Goal: Check status: Check status

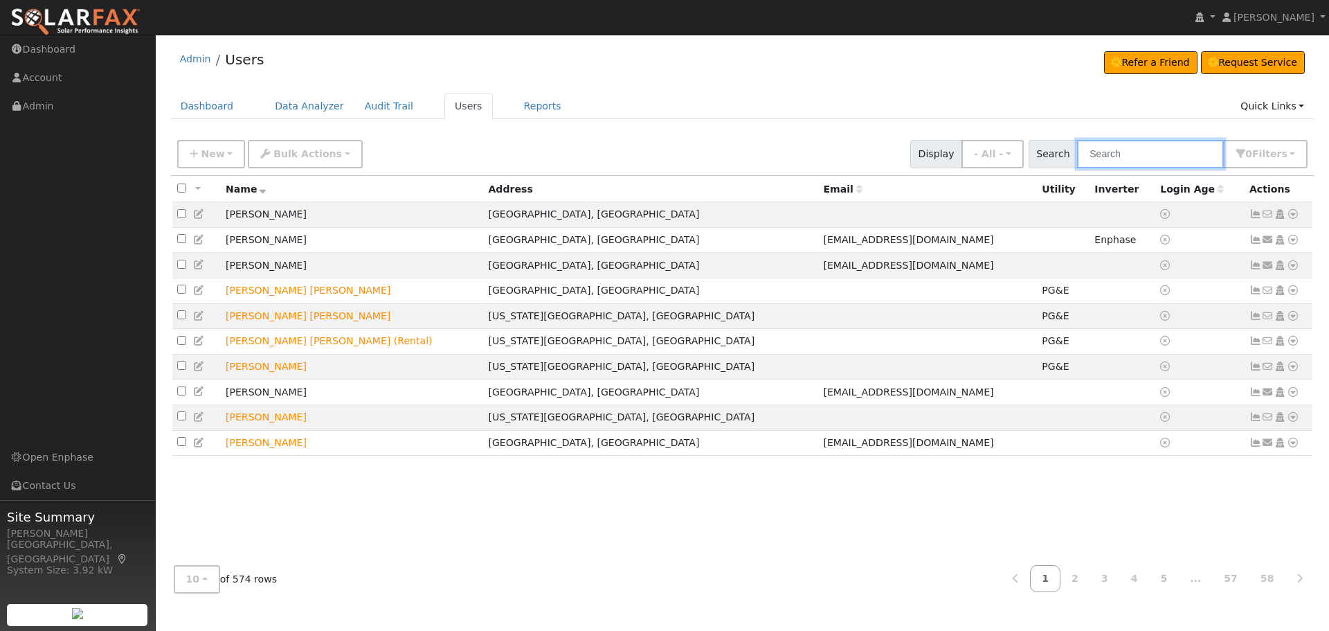
click at [1126, 161] on input "text" at bounding box center [1150, 154] width 147 height 28
type input "Tong"
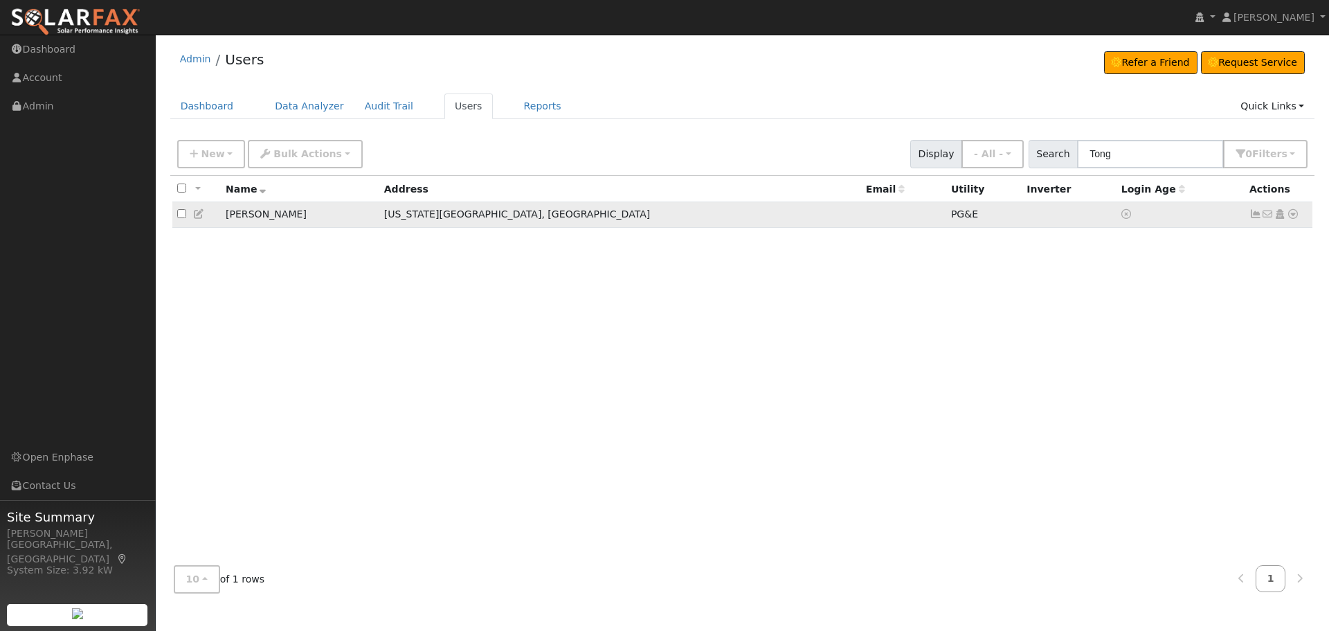
click at [1295, 216] on icon at bounding box center [1293, 214] width 12 height 10
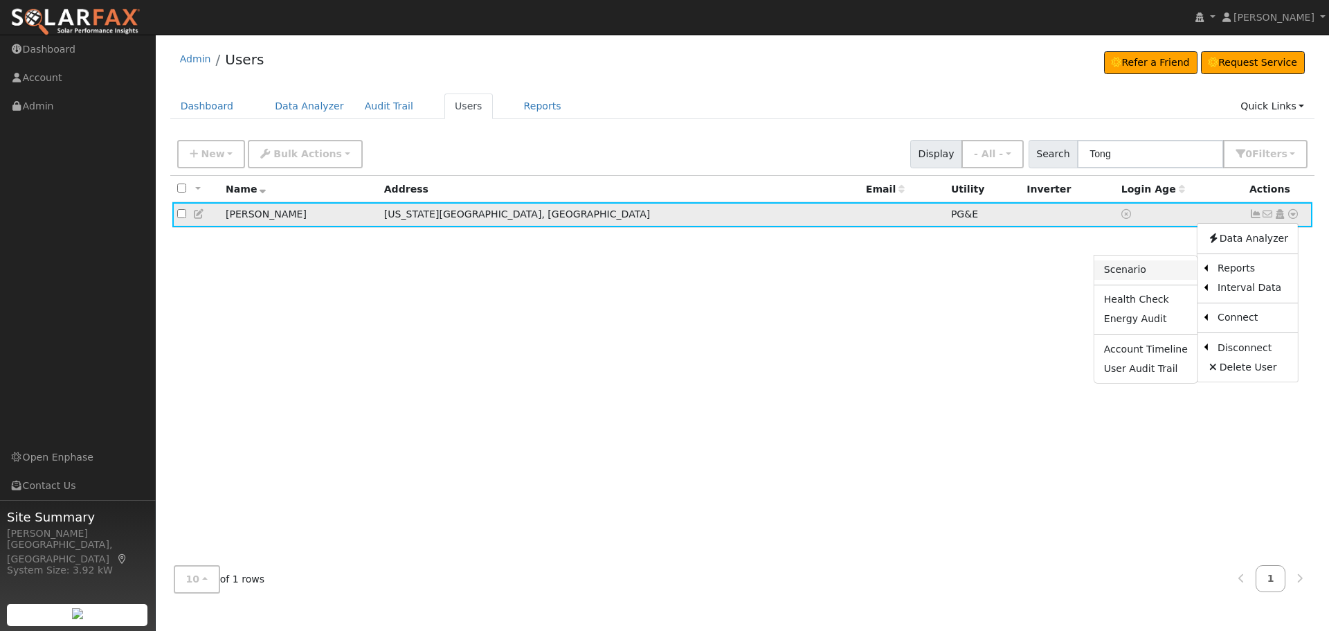
click at [1185, 272] on link "Scenario" at bounding box center [1146, 269] width 103 height 19
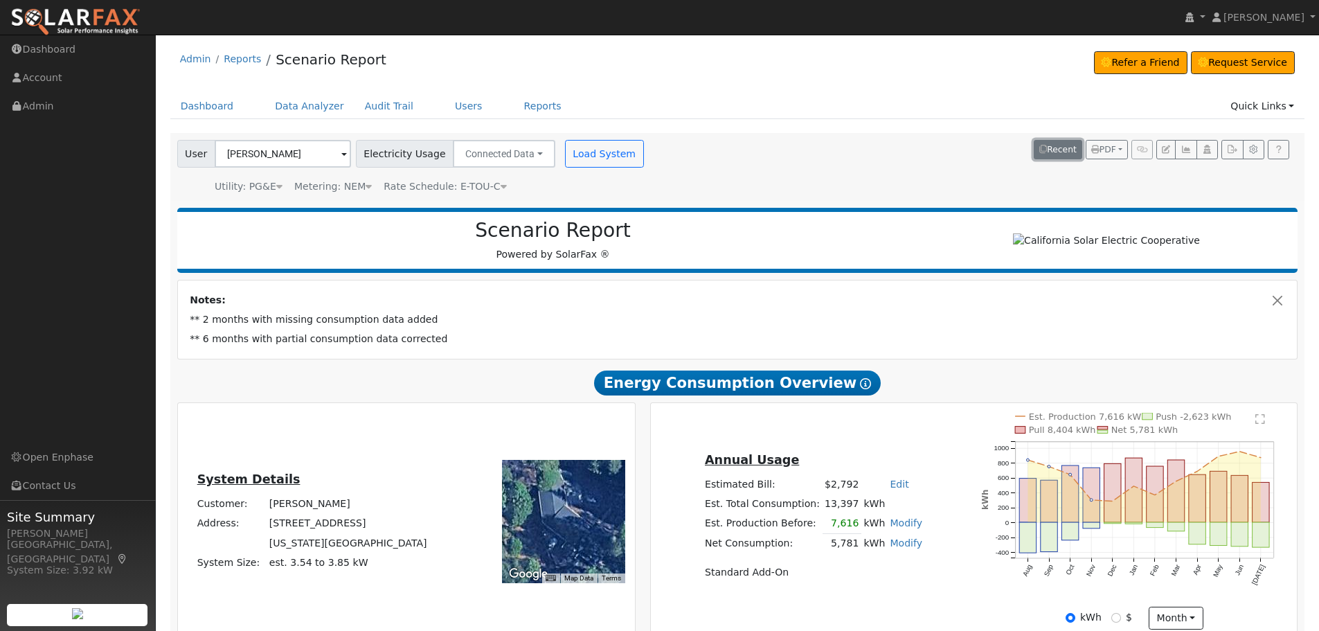
click at [1065, 151] on button "Recent" at bounding box center [1058, 149] width 48 height 19
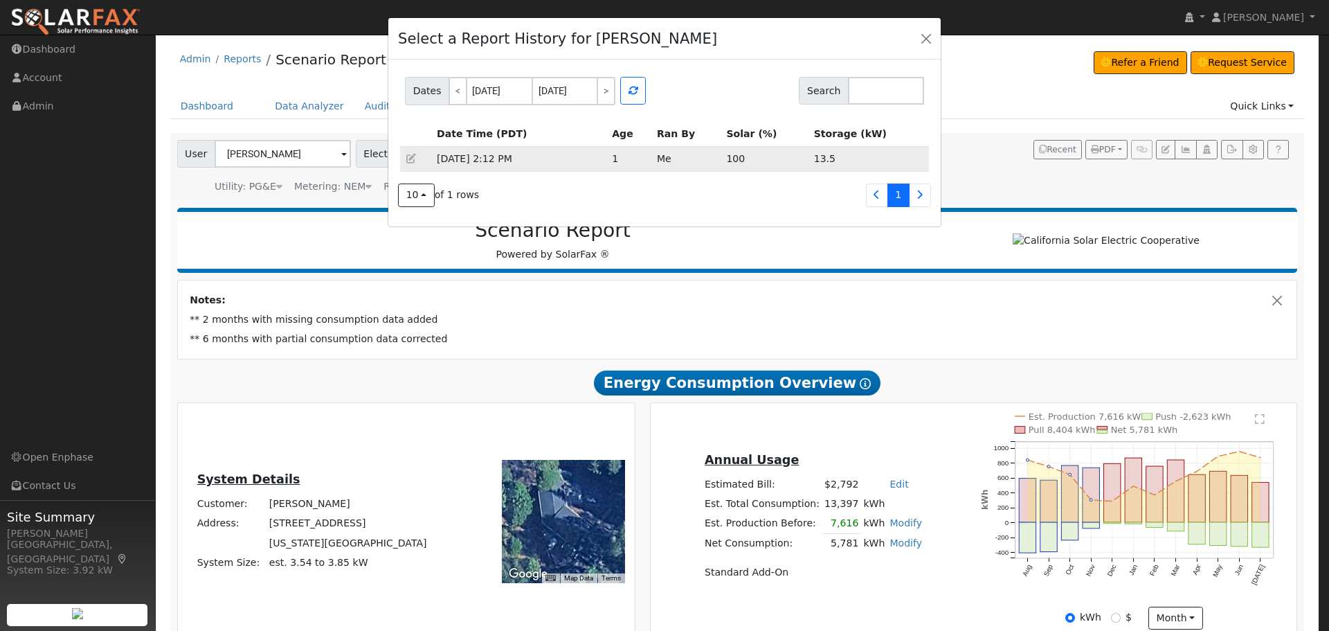
click at [492, 154] on td "[DATE] 2:12 PM" at bounding box center [519, 158] width 175 height 25
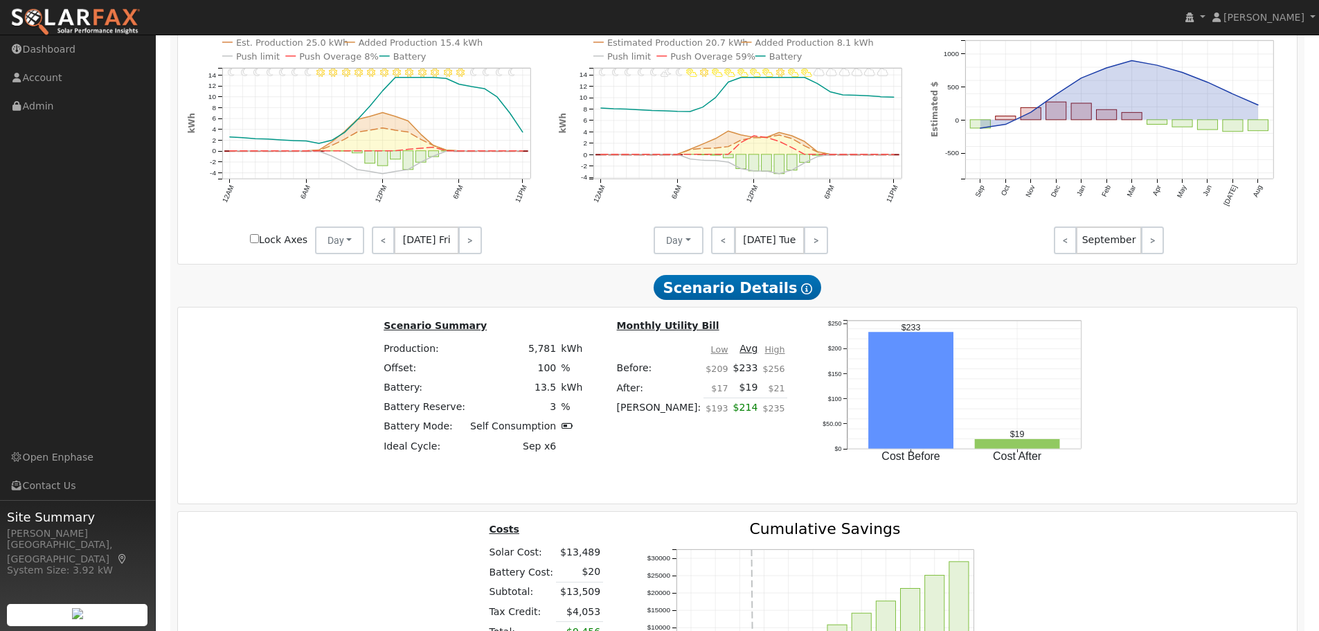
scroll to position [1390, 0]
